Goal: Task Accomplishment & Management: Use online tool/utility

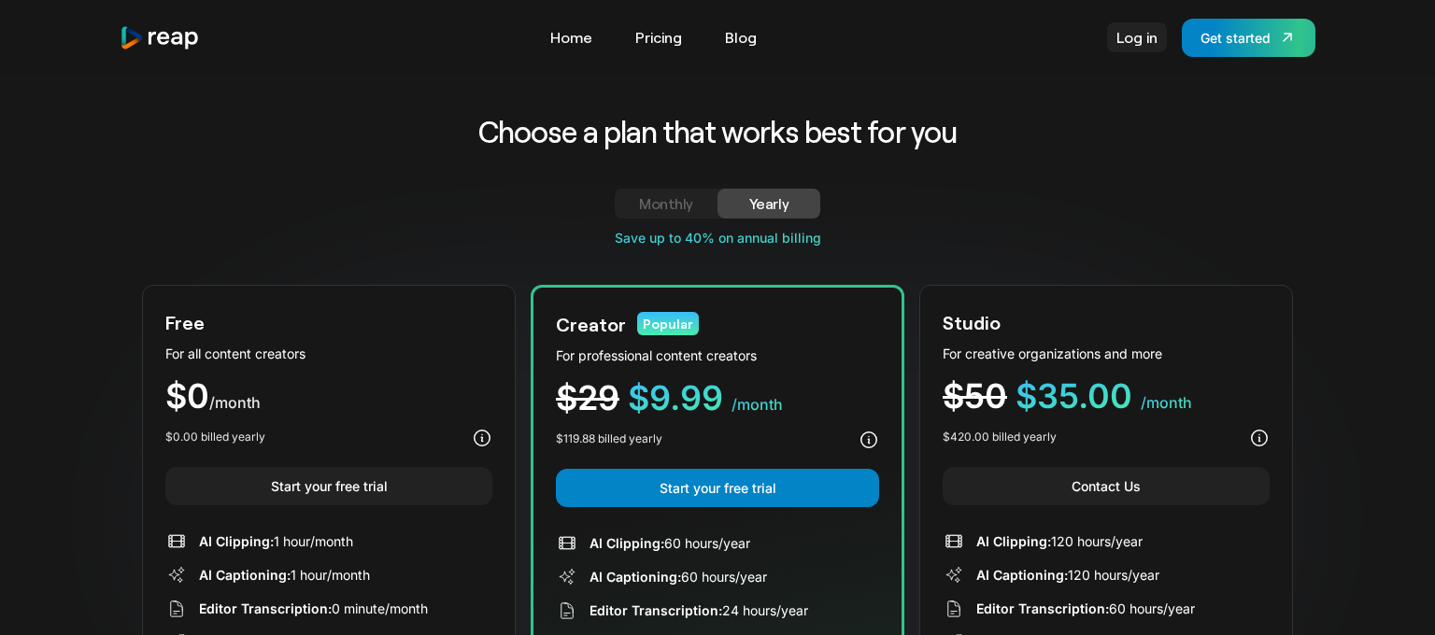
click at [1135, 29] on link "Log in" at bounding box center [1137, 37] width 60 height 30
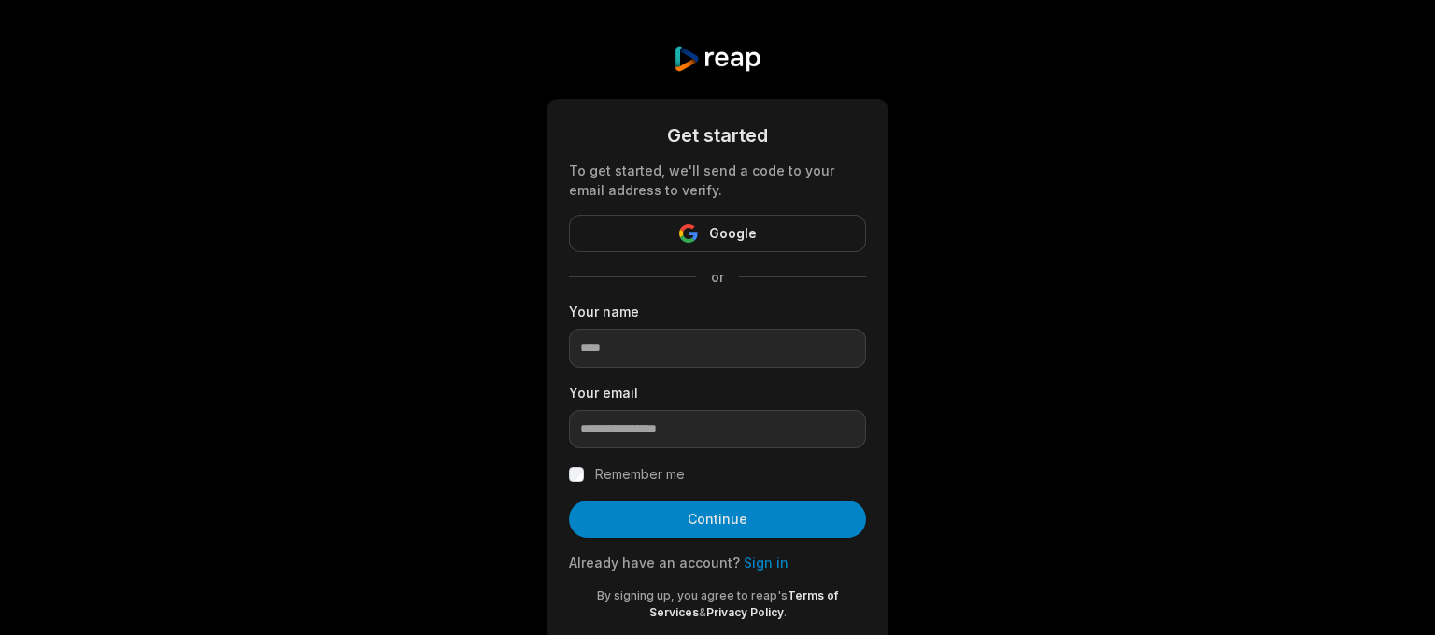
click at [650, 356] on input at bounding box center [717, 348] width 297 height 39
click at [651, 342] on input at bounding box center [717, 348] width 297 height 39
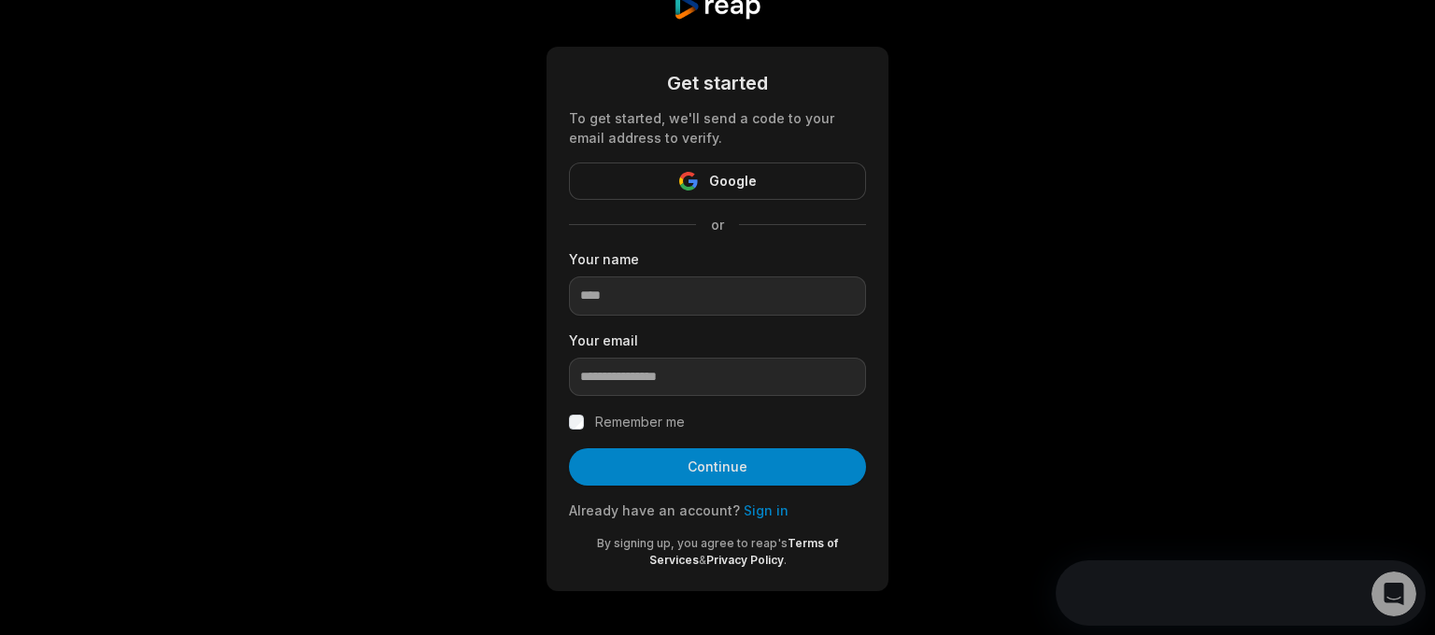
click at [764, 514] on link "Sign in" at bounding box center [766, 511] width 45 height 16
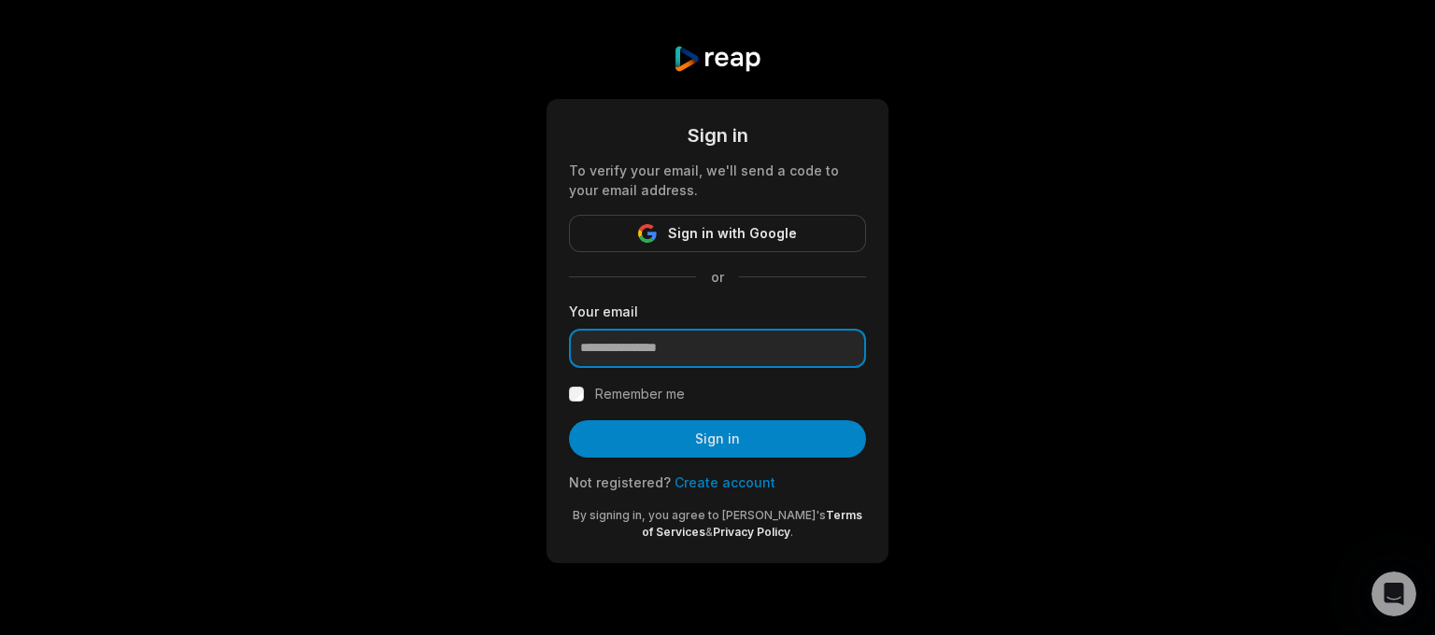
click at [723, 350] on input "email" at bounding box center [717, 348] width 297 height 39
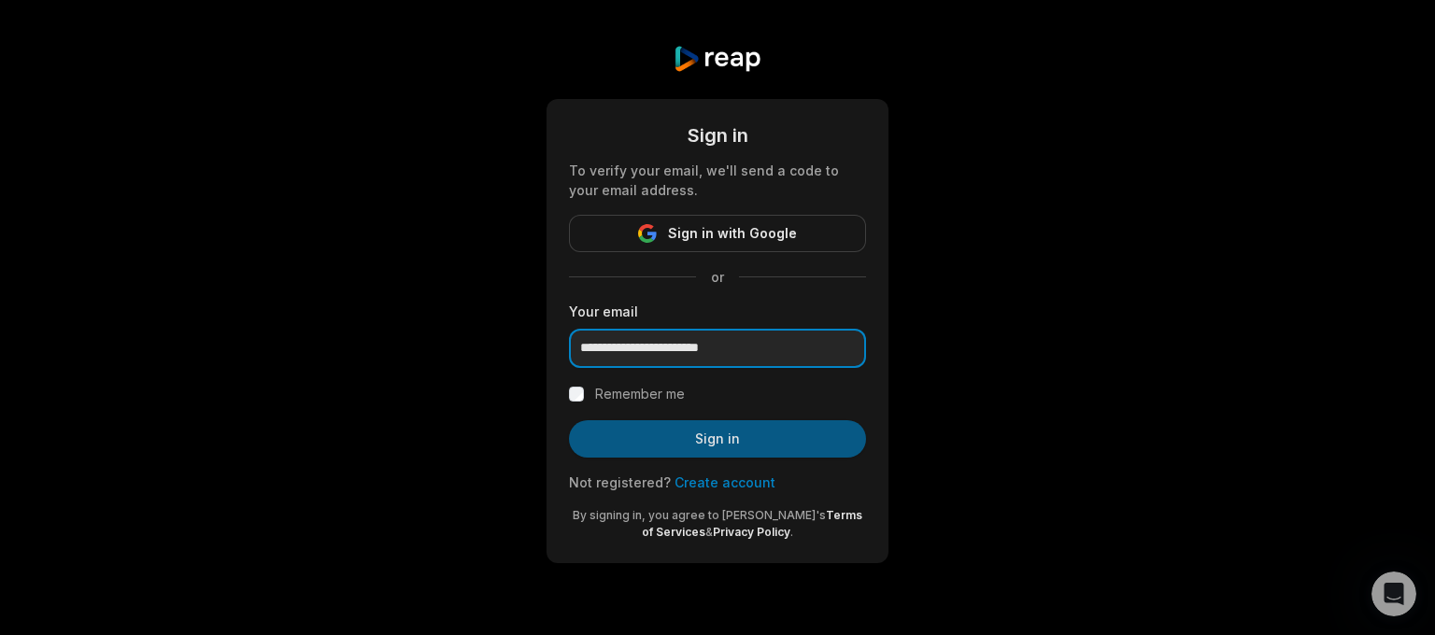
type input "**********"
click at [716, 442] on button "Sign in" at bounding box center [717, 438] width 297 height 37
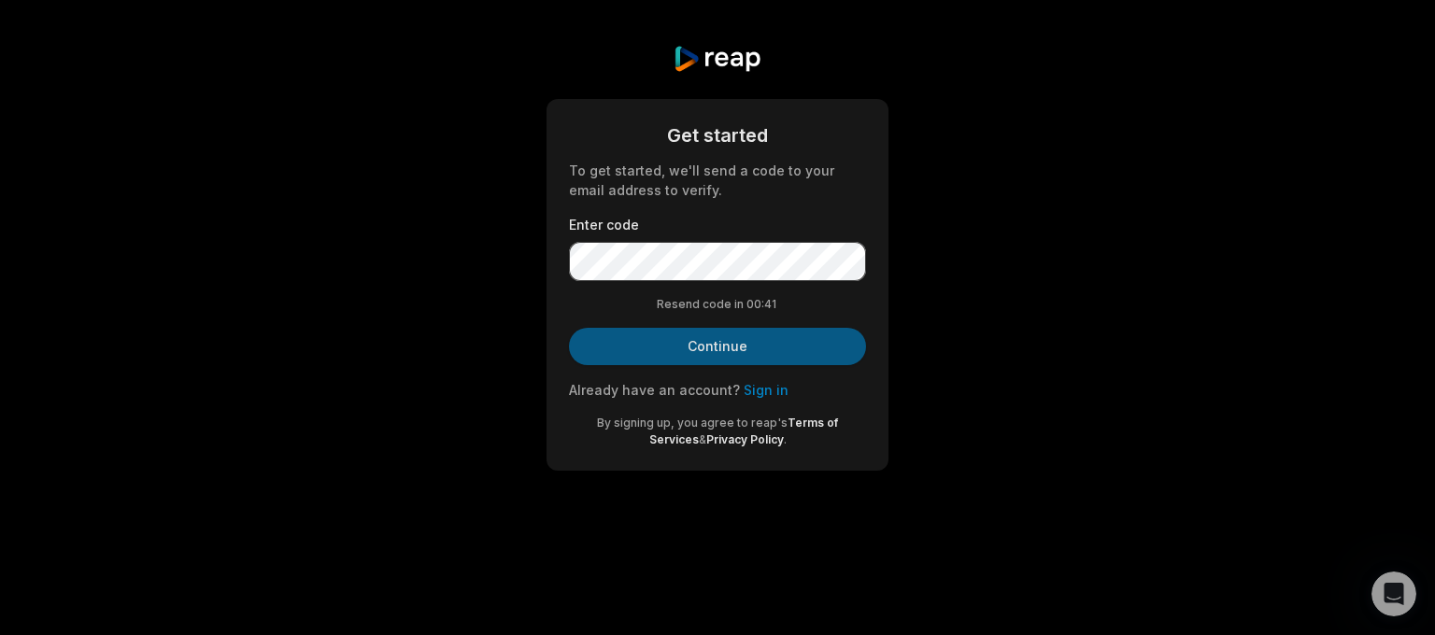
click at [732, 346] on button "Continue" at bounding box center [717, 346] width 297 height 37
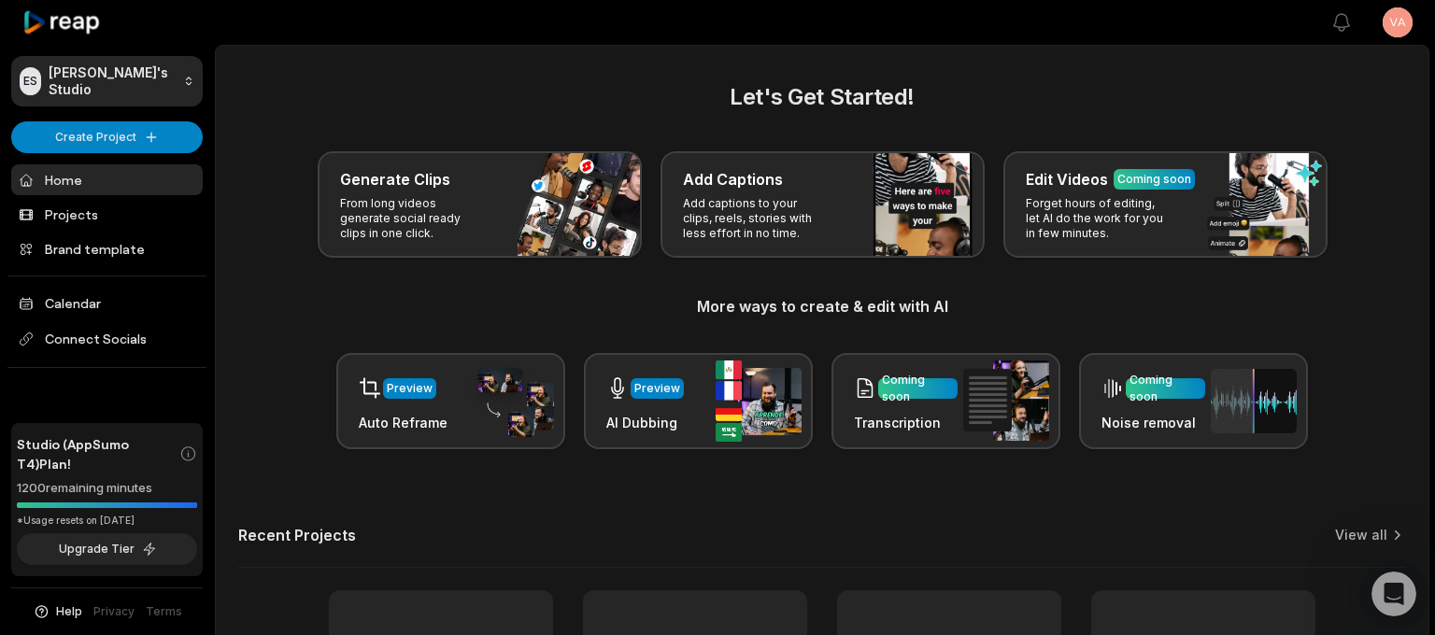
click at [683, 342] on div "Let's Get Started! Generate Clips From long videos generate social ready clips …" at bounding box center [822, 264] width 1168 height 369
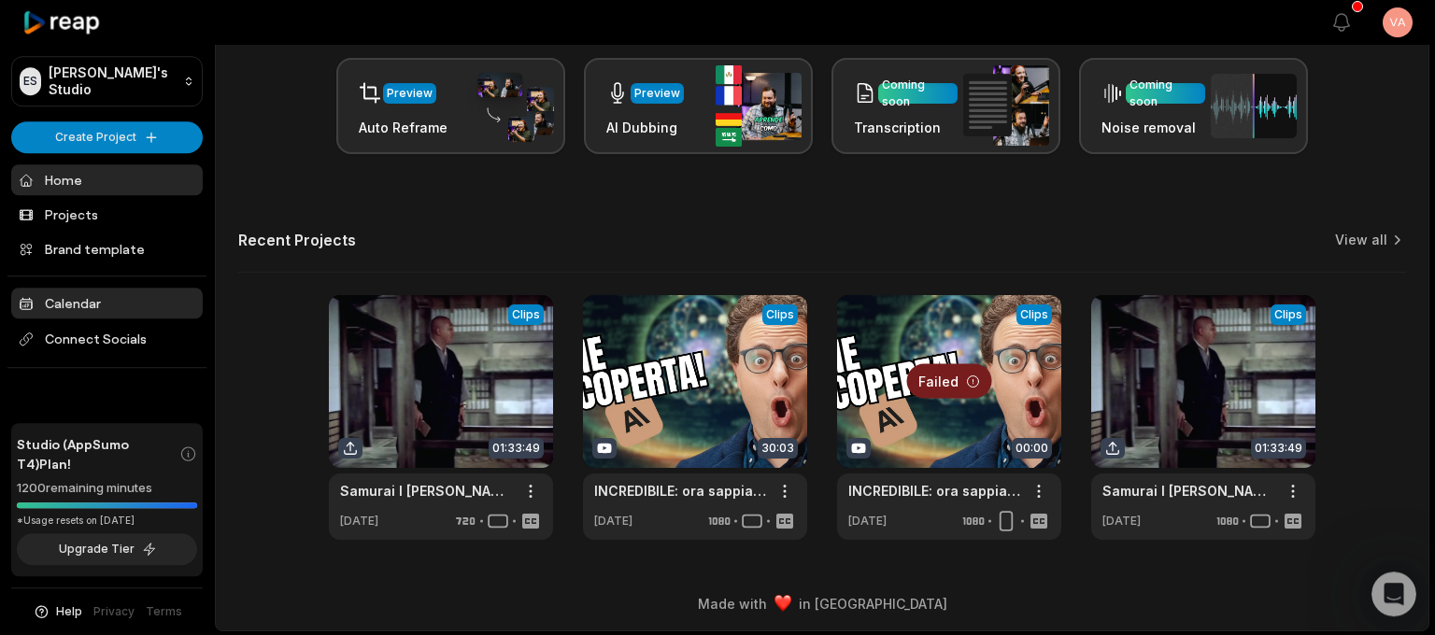
scroll to position [296, 0]
drag, startPoint x: 73, startPoint y: 523, endPoint x: 165, endPoint y: 523, distance: 92.5
click at [165, 523] on div "*Usage resets on July 10, 2025" at bounding box center [107, 521] width 180 height 14
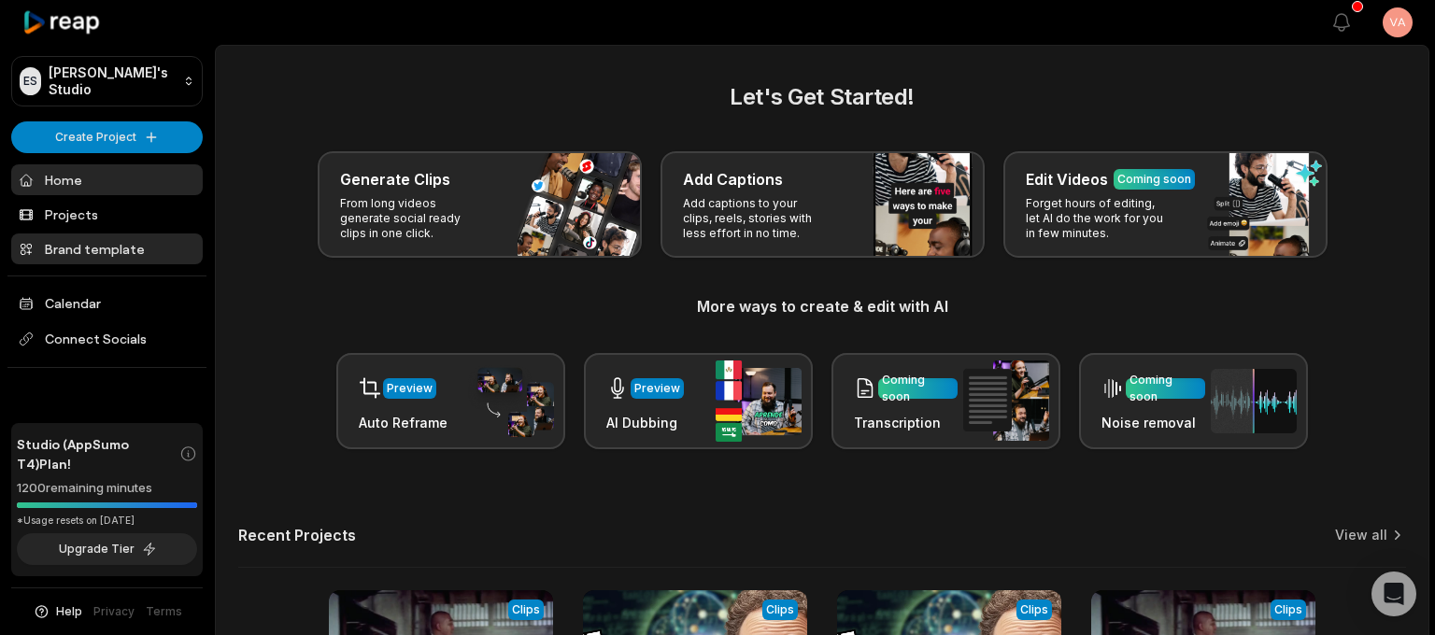
click at [72, 249] on link "Brand template" at bounding box center [107, 249] width 192 height 31
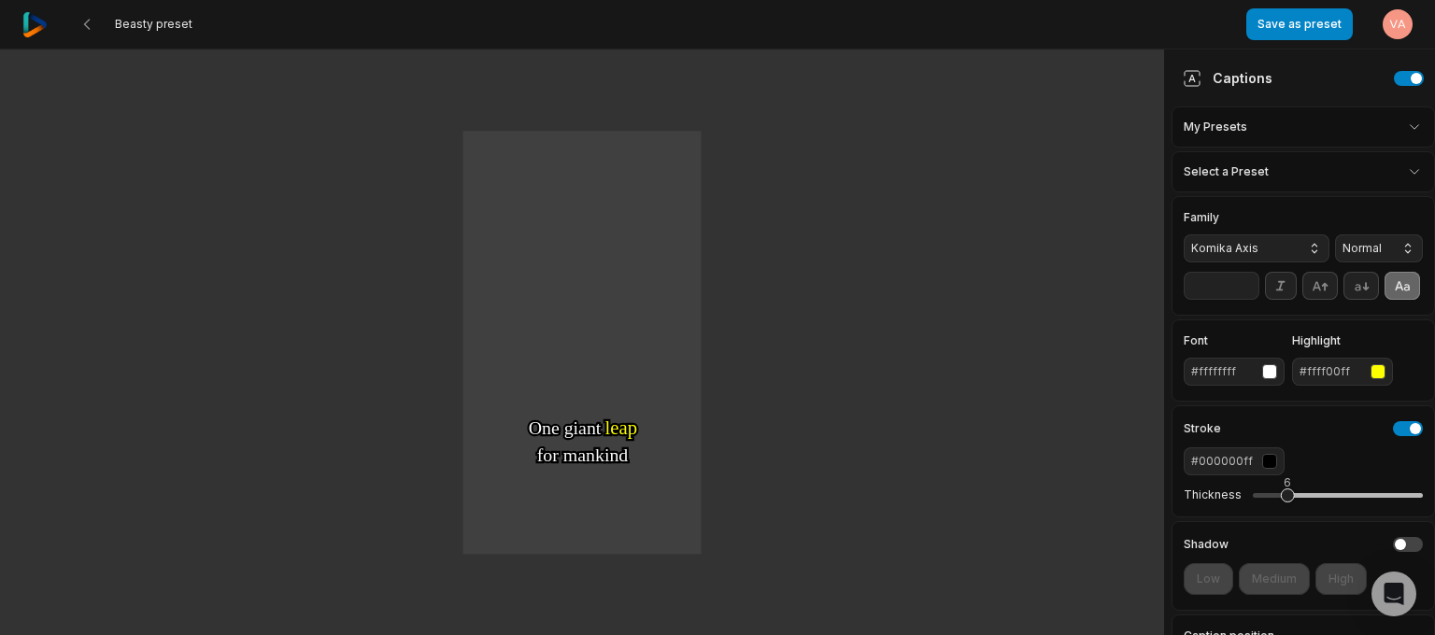
click at [24, 21] on img at bounding box center [34, 24] width 25 height 25
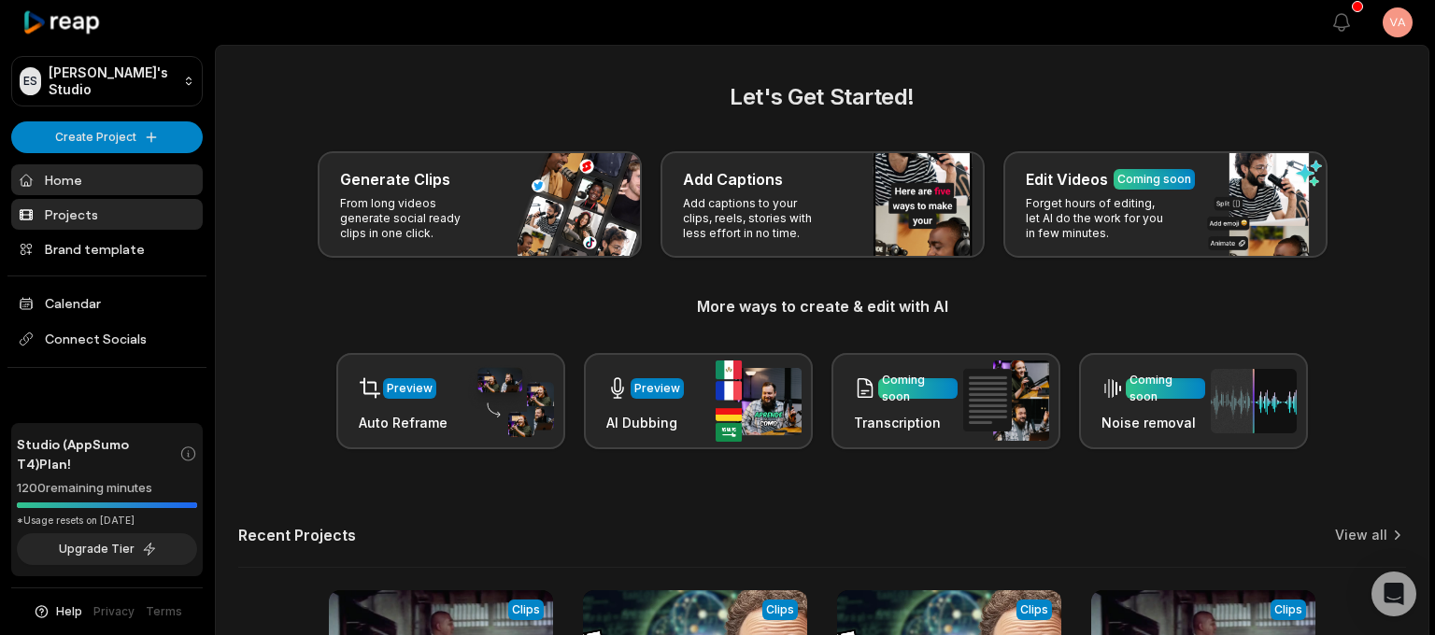
click at [86, 216] on link "Projects" at bounding box center [107, 214] width 192 height 31
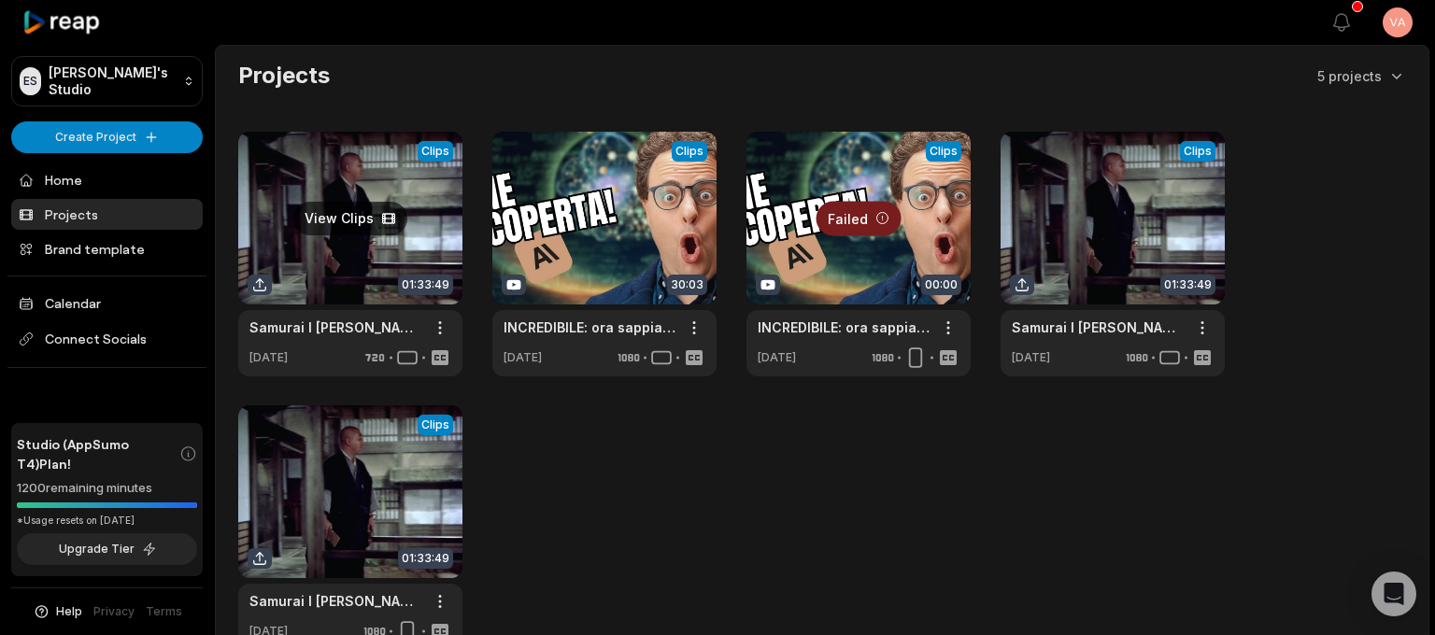
click at [370, 249] on link at bounding box center [350, 254] width 224 height 245
